Goal: Task Accomplishment & Management: Manage account settings

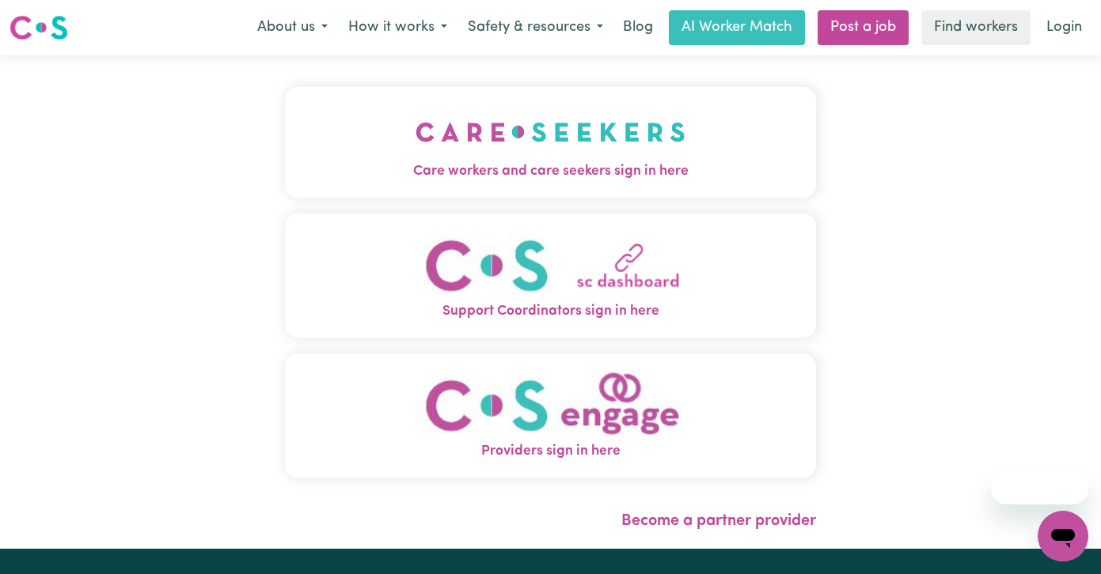
click at [422, 157] on img "Care workers and care seekers sign in here" at bounding box center [550, 132] width 270 height 59
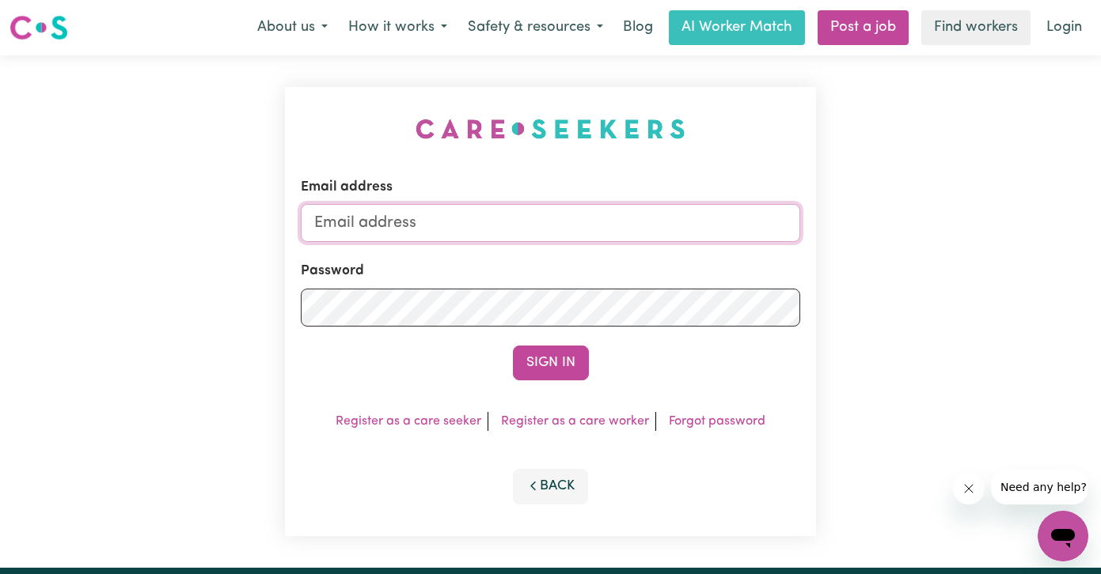
click at [531, 224] on input "Email address" at bounding box center [551, 223] width 500 height 38
paste input "[EMAIL_ADDRESS][DOMAIN_NAME]"
type input "[EMAIL_ADDRESS][DOMAIN_NAME]"
click at [513, 346] on button "Sign In" at bounding box center [551, 363] width 76 height 35
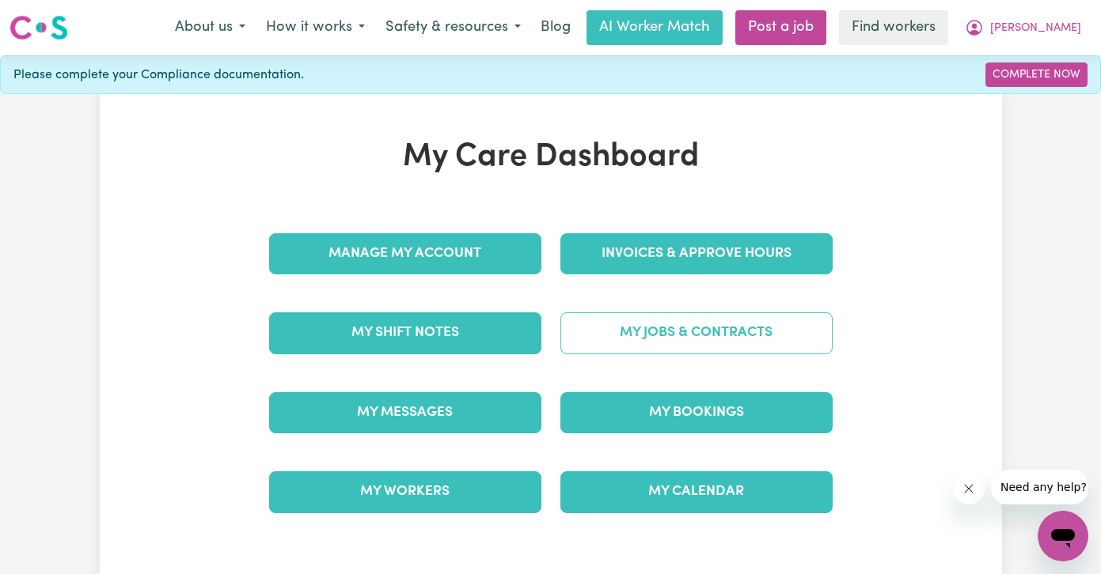
click at [673, 328] on link "My Jobs & Contracts" at bounding box center [696, 333] width 272 height 41
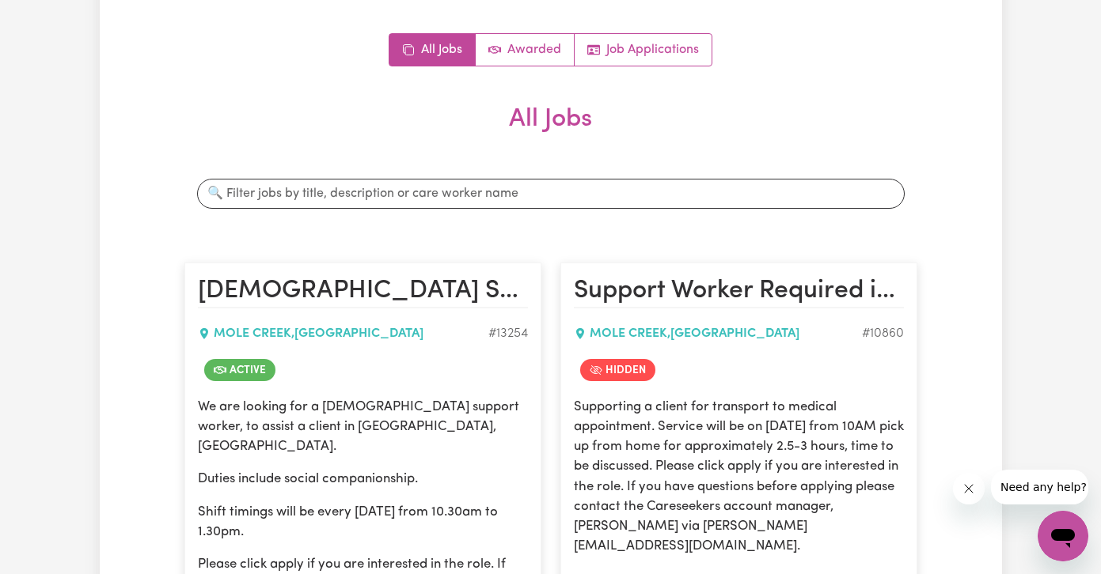
scroll to position [81, 0]
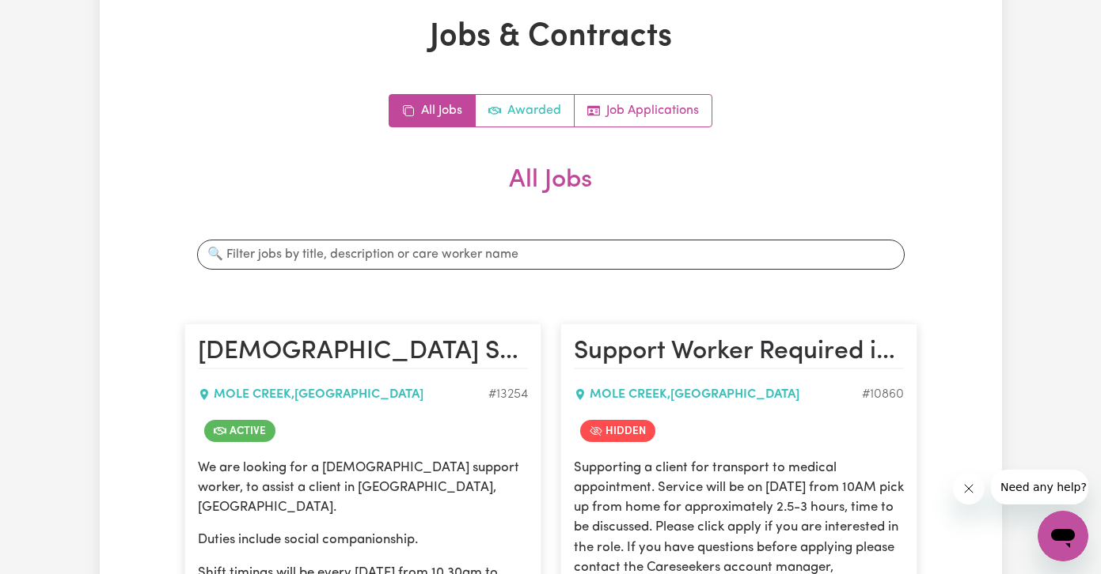
click at [529, 111] on link "Awarded" at bounding box center [525, 111] width 99 height 32
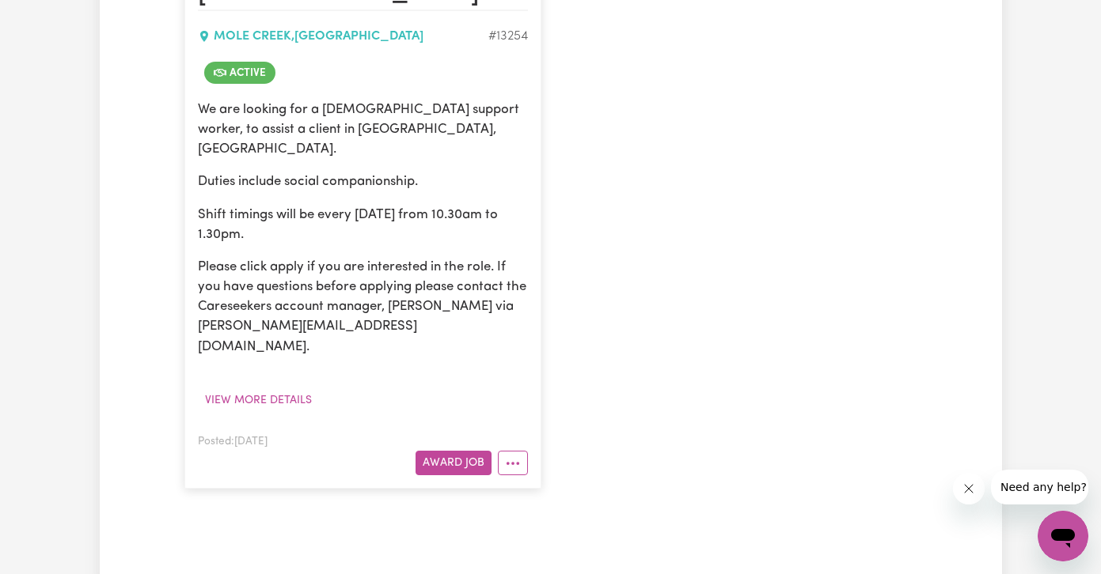
scroll to position [566, 0]
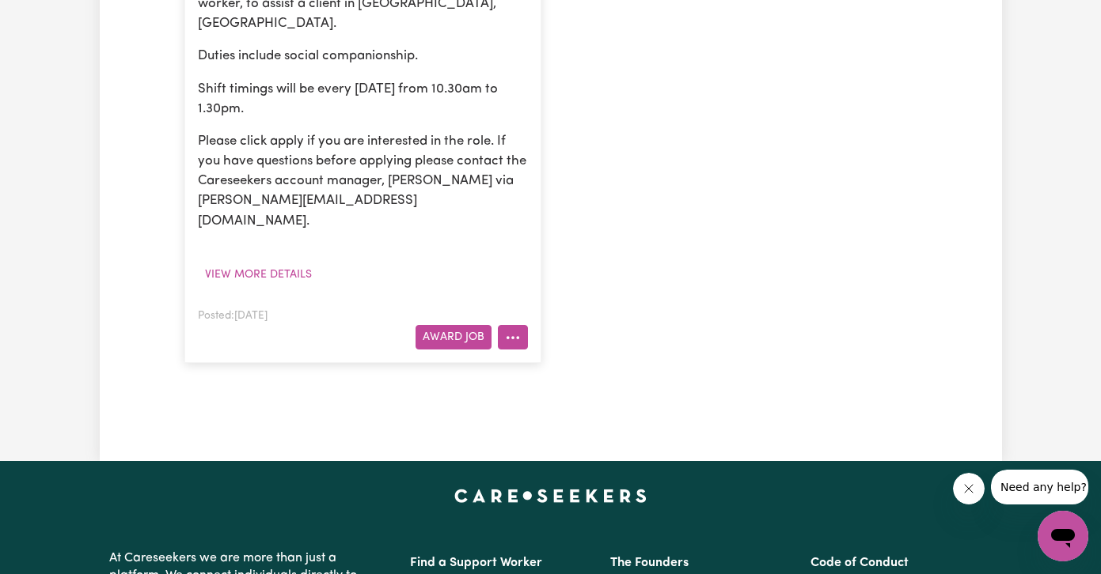
click at [514, 330] on icon "More options" at bounding box center [513, 338] width 16 height 16
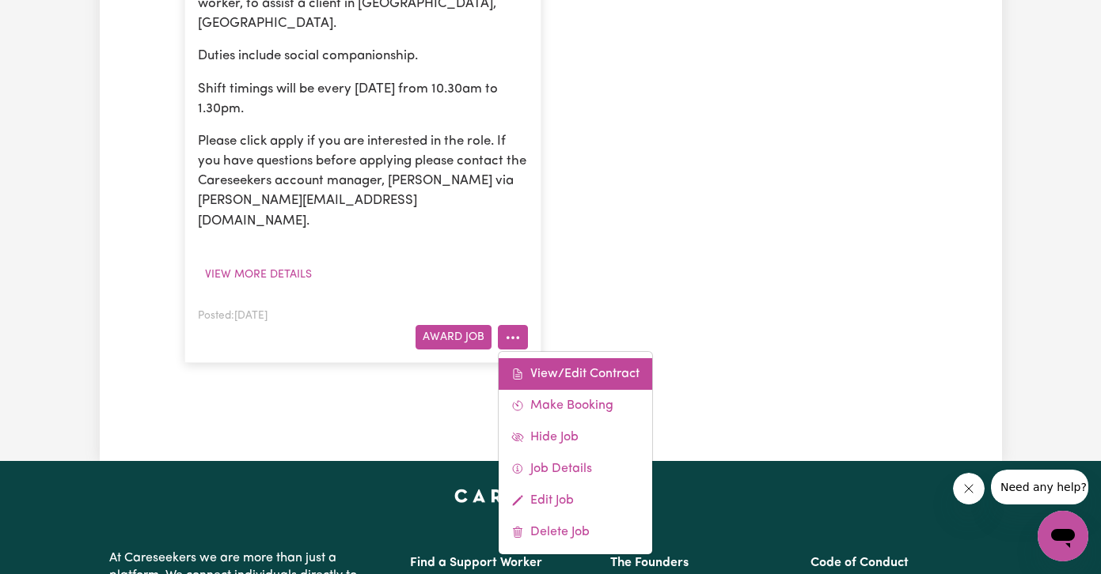
click at [529, 358] on link "View/Edit Contract" at bounding box center [575, 374] width 154 height 32
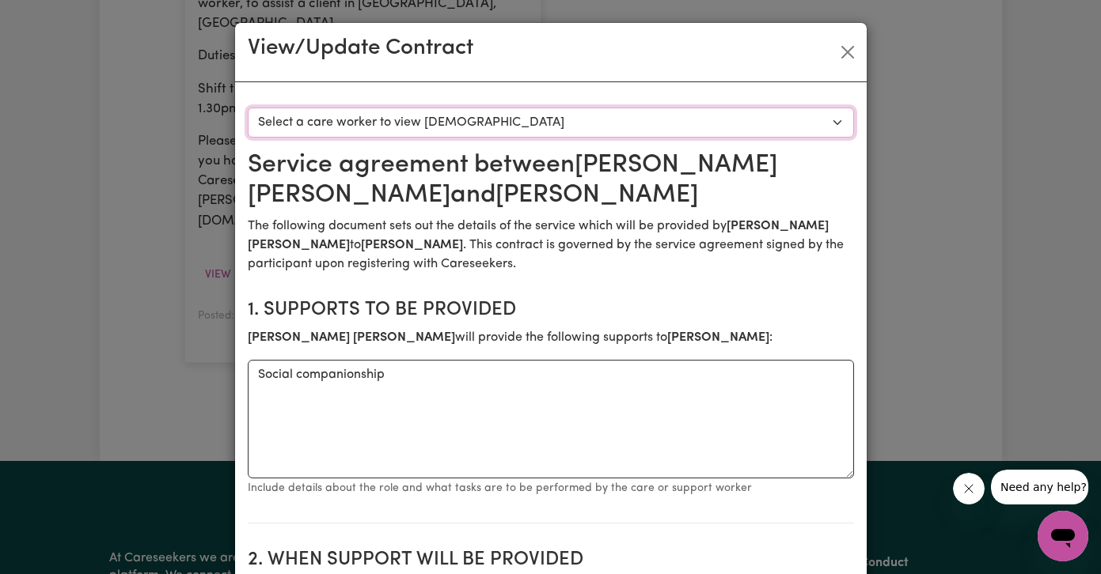
click at [481, 123] on select "Select a care worker to view [DEMOGRAPHIC_DATA] #9627 - [PERSON_NAME] (contract…" at bounding box center [551, 123] width 606 height 30
select select "9239"
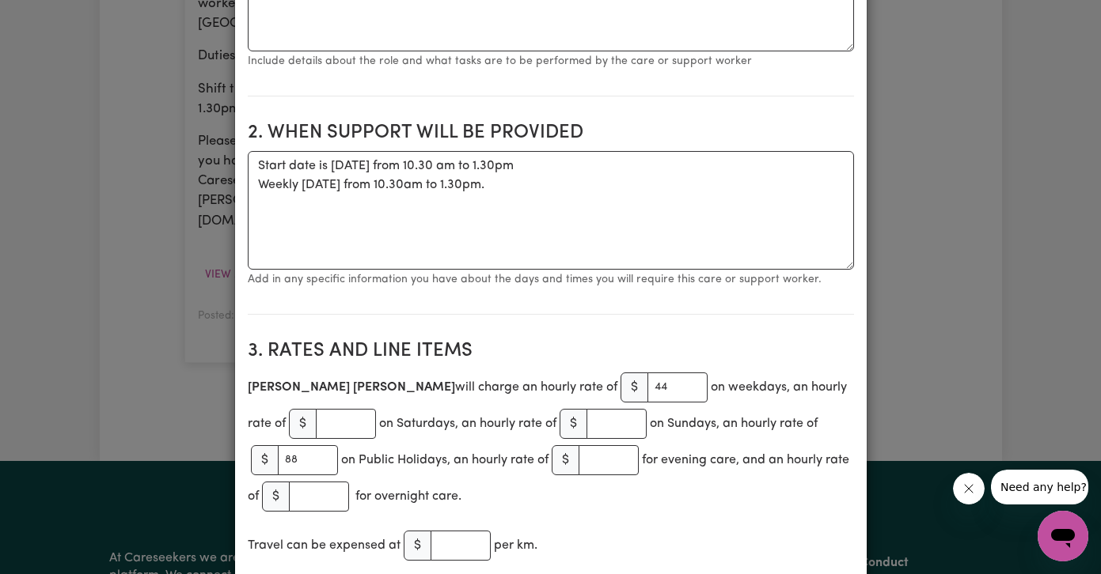
scroll to position [693, 0]
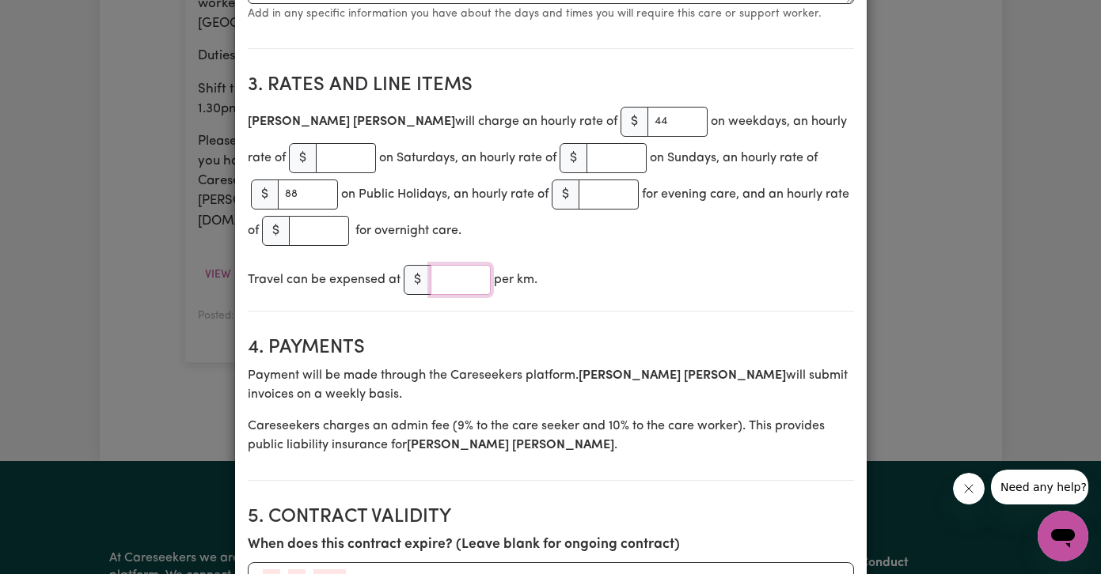
click at [468, 282] on input "number" at bounding box center [460, 280] width 60 height 30
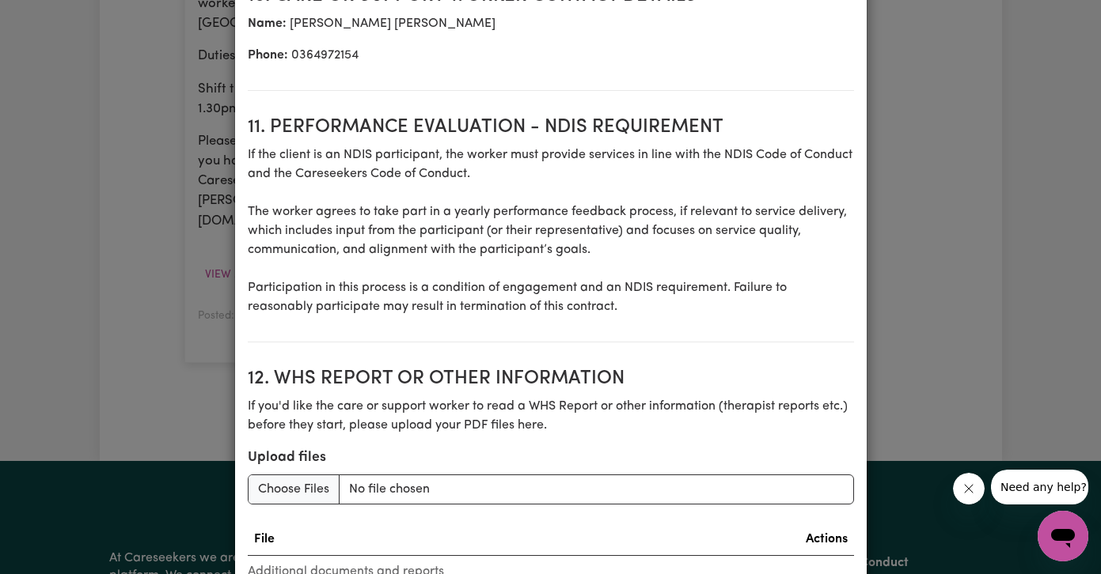
scroll to position [2215, 0]
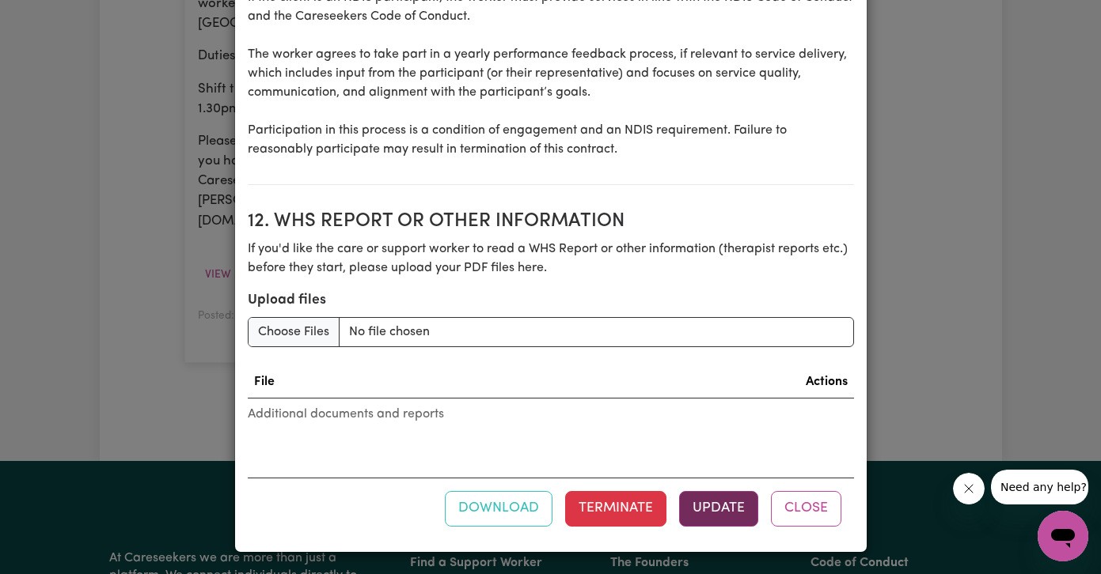
type input "1"
click at [737, 518] on button "Update" at bounding box center [718, 508] width 79 height 35
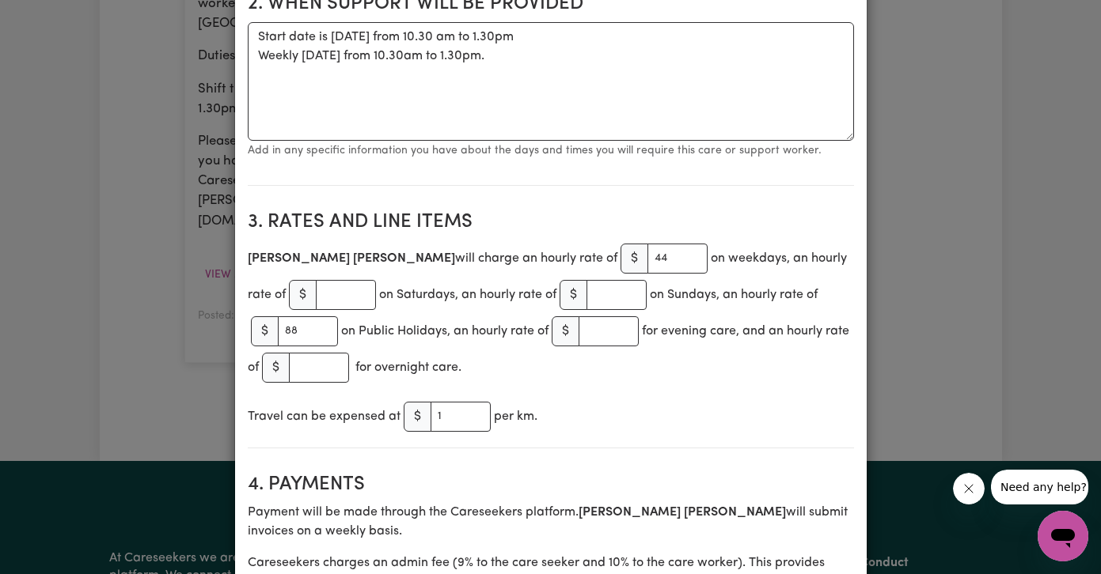
scroll to position [0, 0]
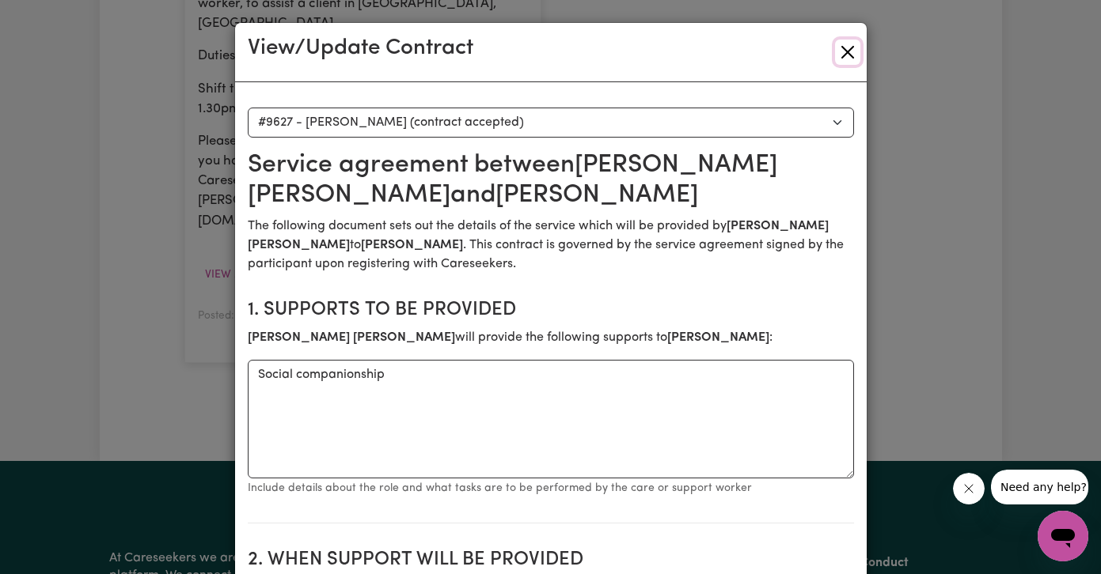
click at [849, 44] on button "Close" at bounding box center [847, 52] width 25 height 25
